Goal: Check status: Check status

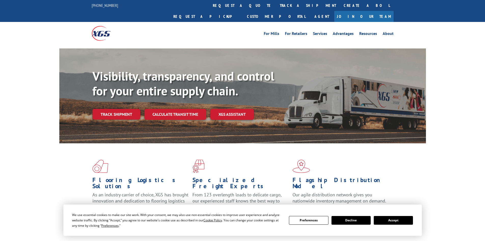
click at [387, 223] on button "Accept" at bounding box center [393, 220] width 39 height 9
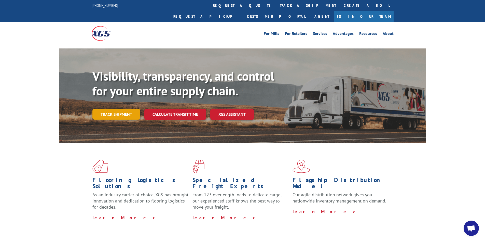
click at [111, 109] on link "Track shipment" at bounding box center [116, 114] width 48 height 11
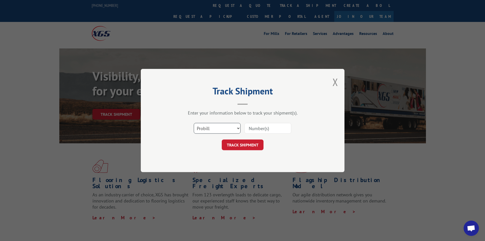
click at [207, 130] on select "Select category... Probill BOL PO" at bounding box center [217, 128] width 47 height 11
select select "po"
click at [194, 123] on select "Select category... Probill BOL PO" at bounding box center [217, 128] width 47 height 11
click at [251, 127] on input at bounding box center [268, 128] width 47 height 11
paste input "62546366"
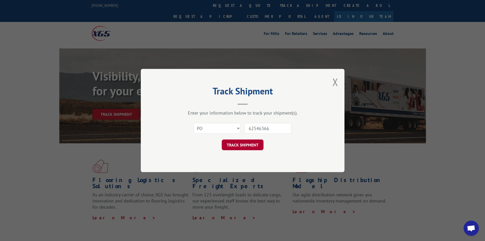
type input "62546366"
click at [237, 143] on button "TRACK SHIPMENT" at bounding box center [243, 144] width 42 height 11
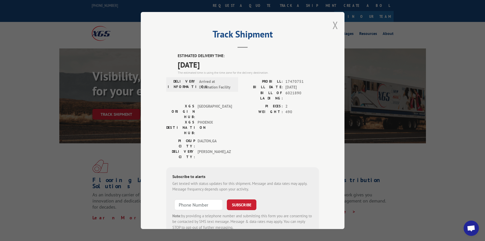
click at [333, 25] on button "Close modal" at bounding box center [336, 25] width 6 height 14
